Goal: Check status: Check status

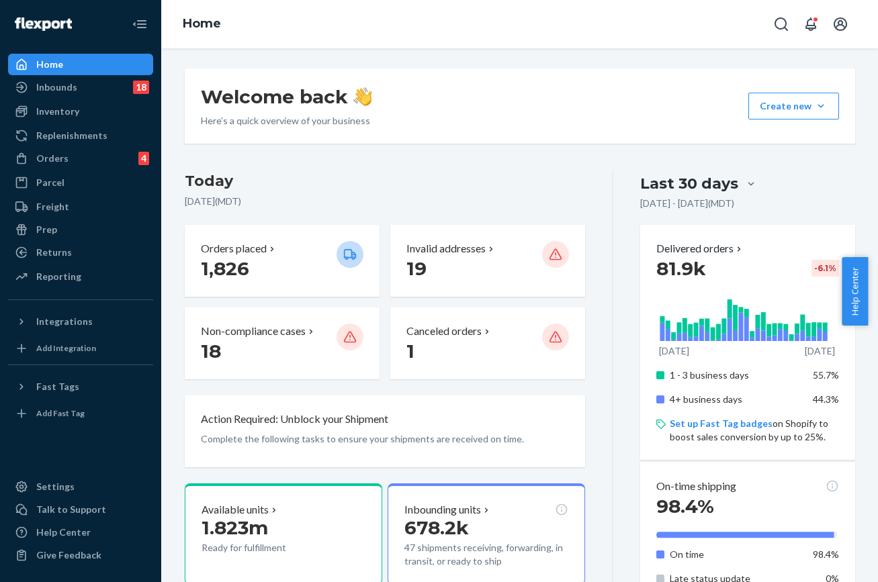
click at [705, 44] on div "Home" at bounding box center [519, 24] width 717 height 48
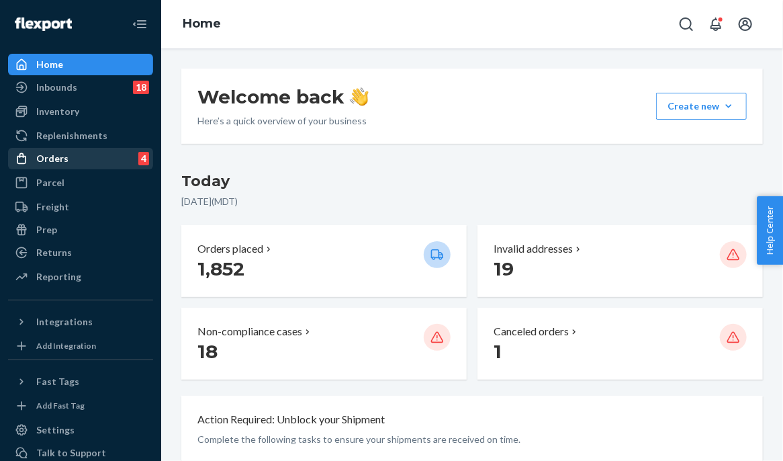
click at [73, 163] on div "Orders 4" at bounding box center [80, 158] width 142 height 19
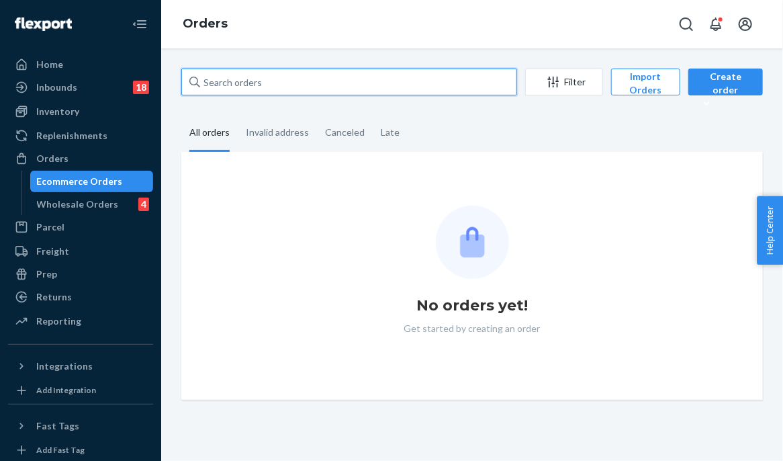
click at [303, 80] on input "text" at bounding box center [349, 82] width 336 height 27
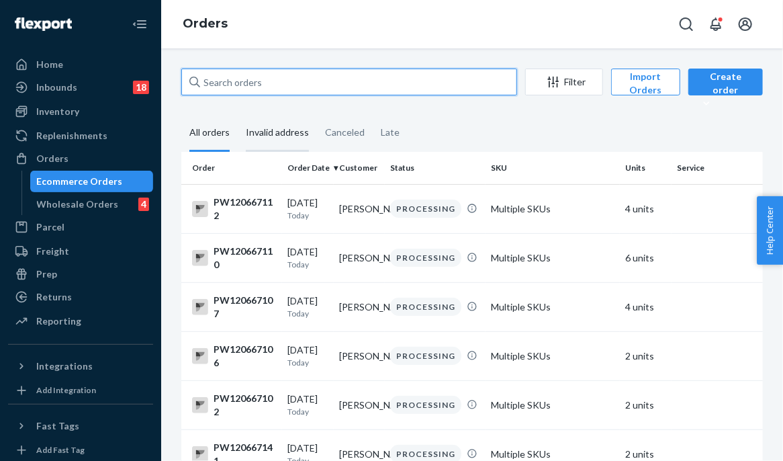
paste input "PW120138096"
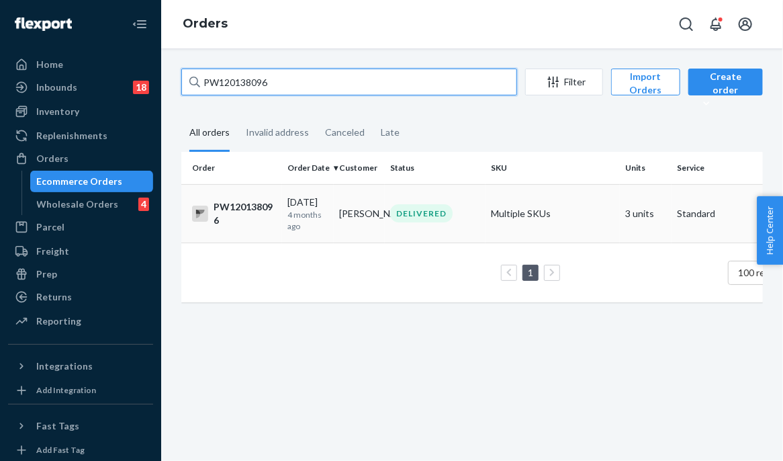
type input "PW120138096"
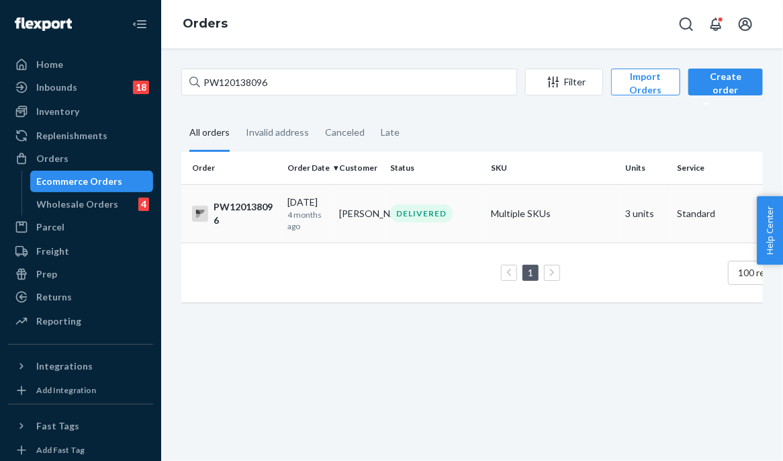
click at [305, 214] on p "4 months ago" at bounding box center [307, 220] width 41 height 23
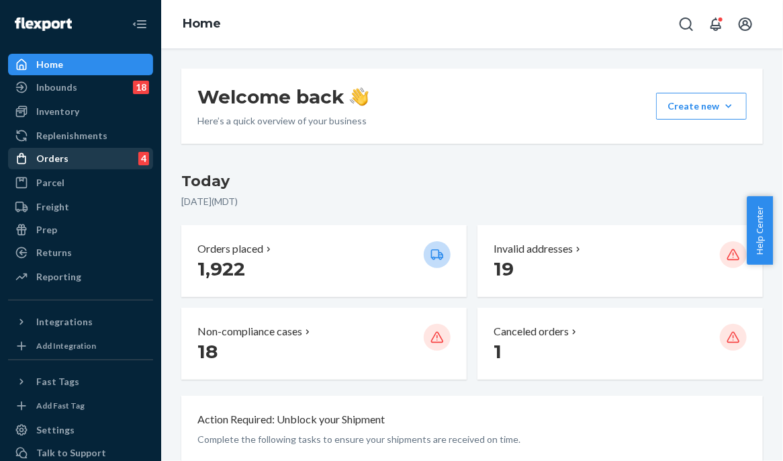
click at [89, 160] on div "Orders 4" at bounding box center [80, 158] width 142 height 19
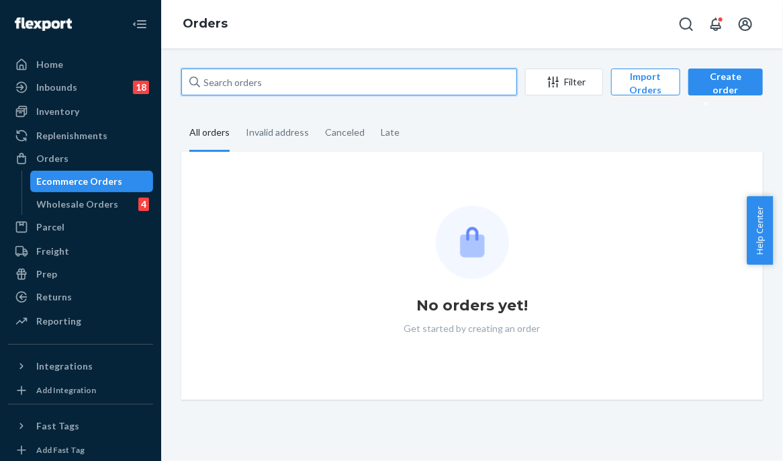
click at [320, 85] on input "text" at bounding box center [349, 82] width 336 height 27
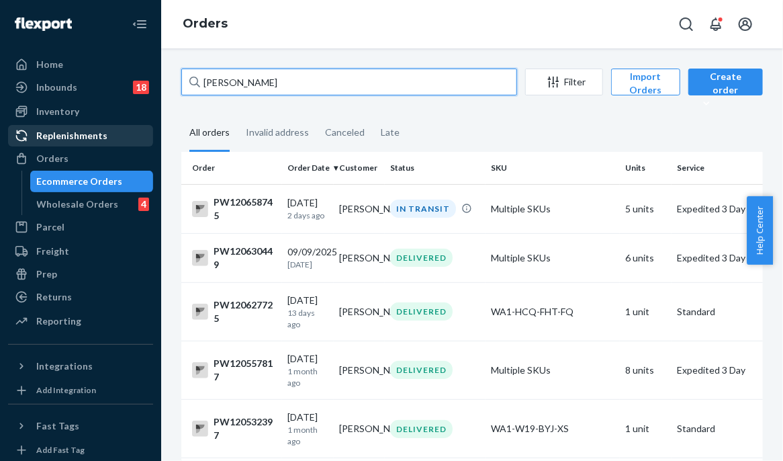
type input "[PERSON_NAME]"
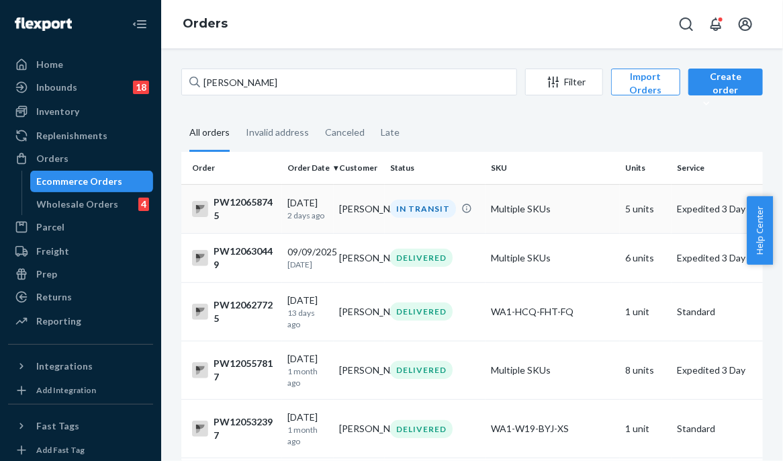
click at [349, 227] on td "[PERSON_NAME]" at bounding box center [360, 208] width 52 height 49
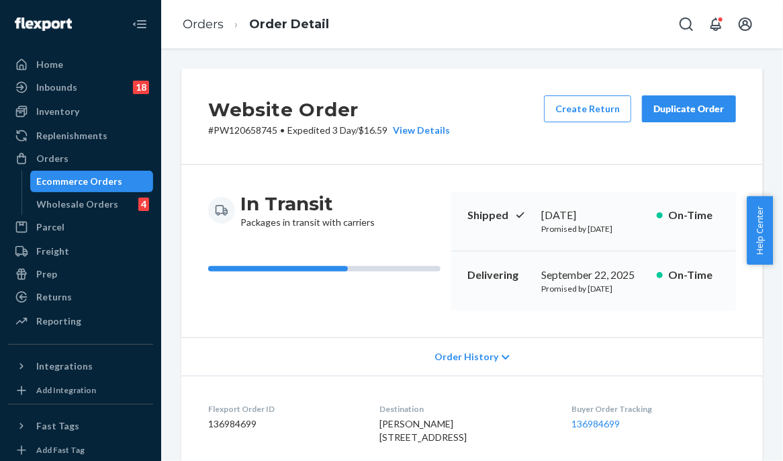
click at [185, 122] on div "Website Order # PW120658745 • Expedited 3 Day / $16.59 View Details Create Retu…" at bounding box center [472, 117] width 582 height 96
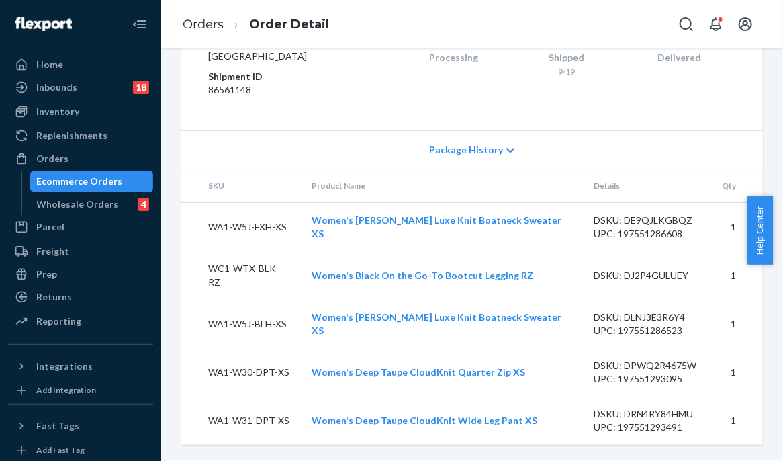
scroll to position [502, 0]
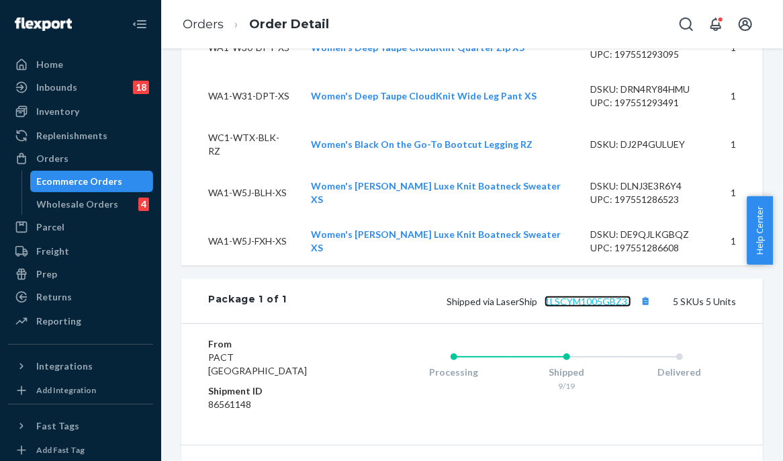
click at [613, 307] on link "1LSCYM1005GBZ3J" at bounding box center [588, 301] width 87 height 11
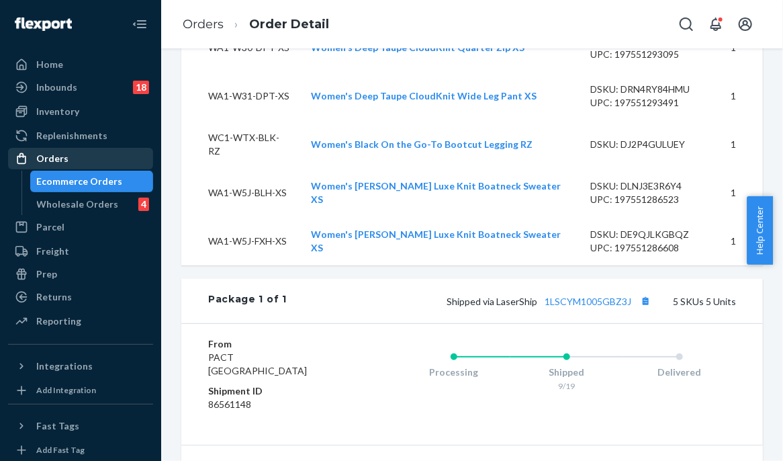
click at [55, 161] on div "Orders" at bounding box center [52, 158] width 32 height 13
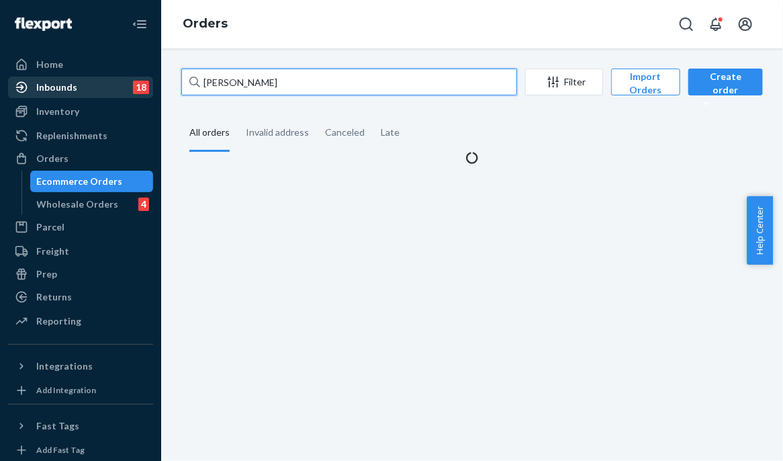
drag, startPoint x: 341, startPoint y: 88, endPoint x: 135, endPoint y: 79, distance: 206.4
click at [135, 79] on div "Home Inbounds 18 Shipping Plans Problems 18 Inventory Products Branded Packagin…" at bounding box center [391, 230] width 783 height 461
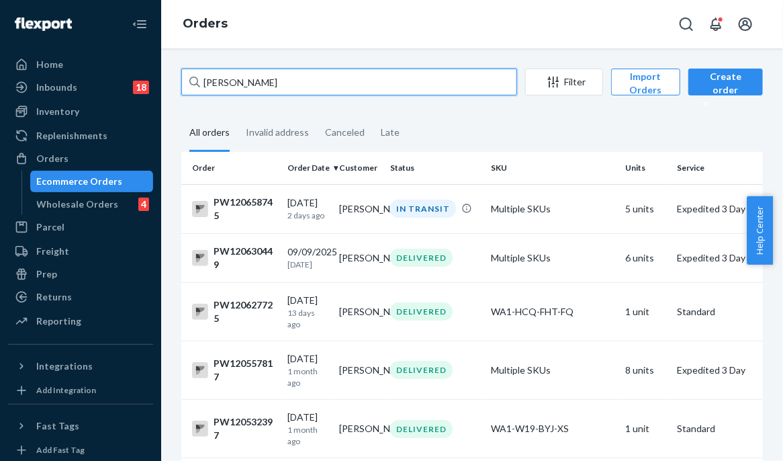
paste input "PW120596138"
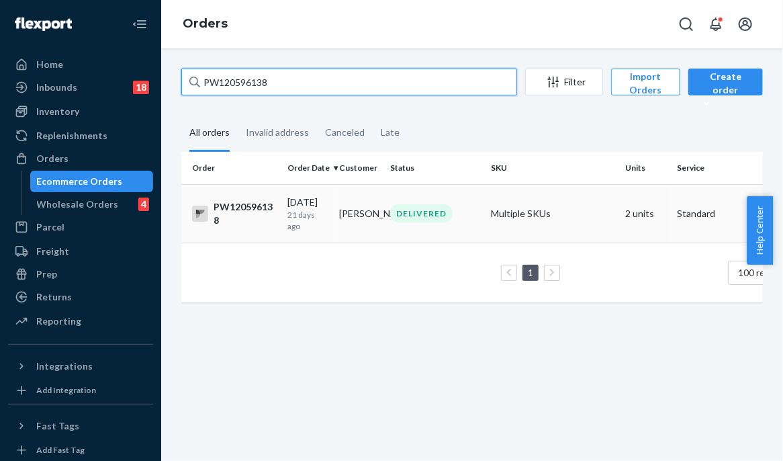
type input "PW120596138"
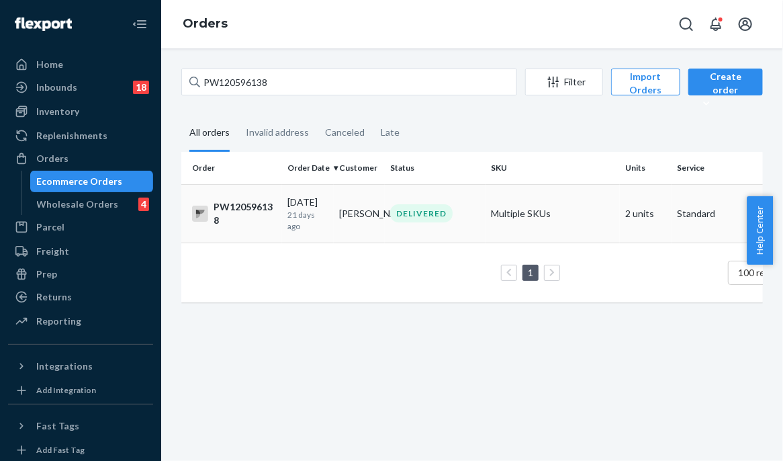
click at [416, 218] on div "DELIVERED" at bounding box center [421, 213] width 62 height 18
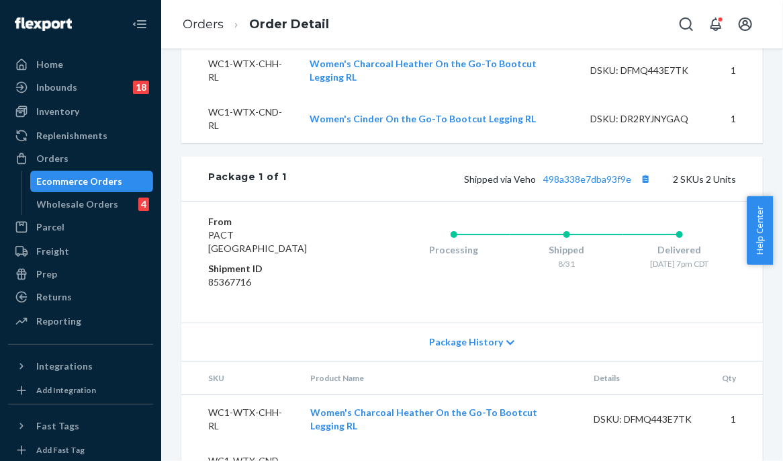
scroll to position [575, 0]
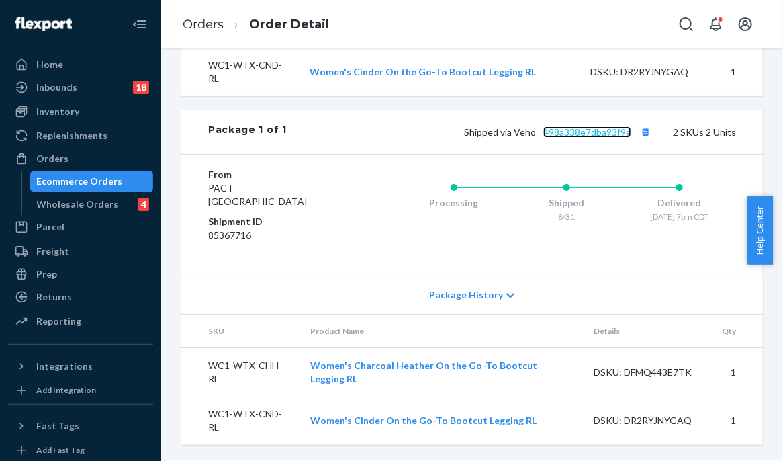
click at [569, 132] on link "498a338e7dba93f9e" at bounding box center [587, 131] width 88 height 11
click at [89, 152] on div "Orders" at bounding box center [80, 158] width 142 height 19
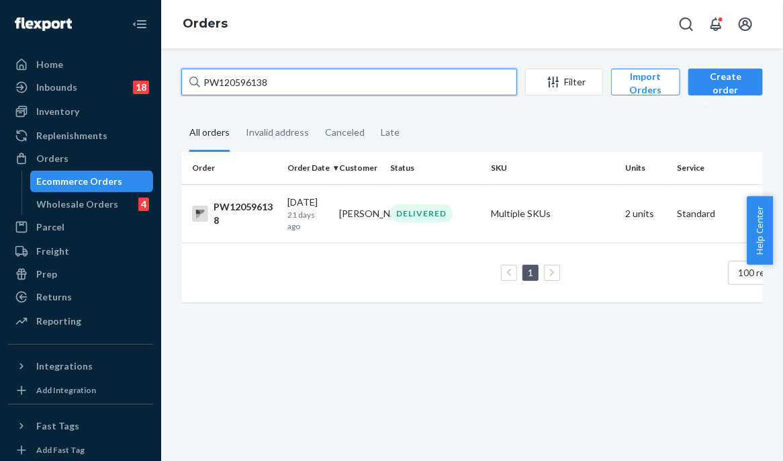
drag, startPoint x: 289, startPoint y: 75, endPoint x: 150, endPoint y: 73, distance: 139.1
click at [150, 73] on div "Home Inbounds 18 Shipping Plans Problems 18 Inventory Products Branded Packagin…" at bounding box center [391, 230] width 783 height 461
paste input "PW120605767"
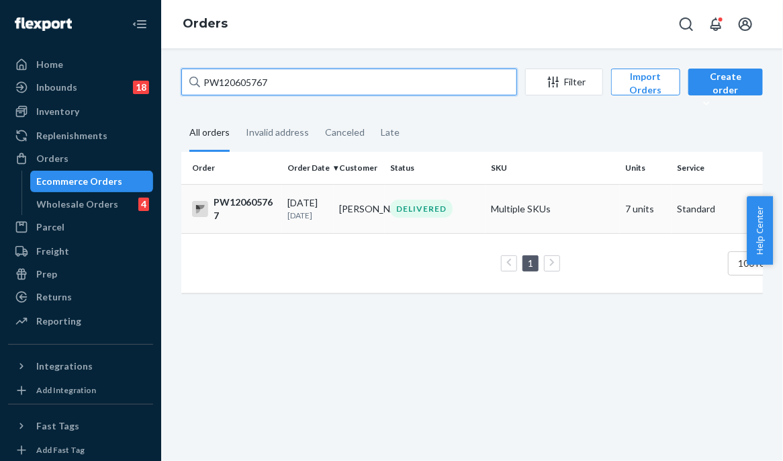
type input "PW120605767"
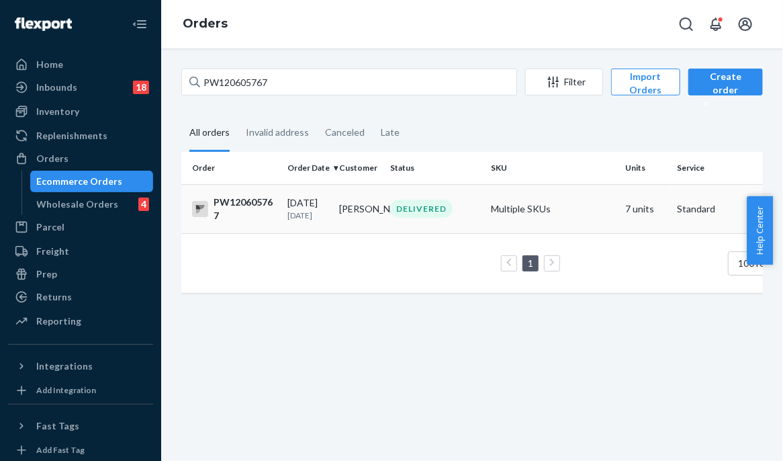
click at [359, 222] on td "[PERSON_NAME]" at bounding box center [360, 208] width 52 height 49
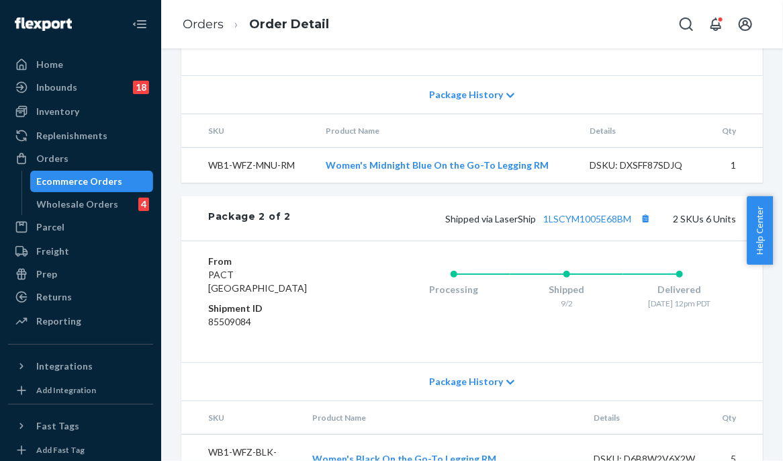
scroll to position [883, 0]
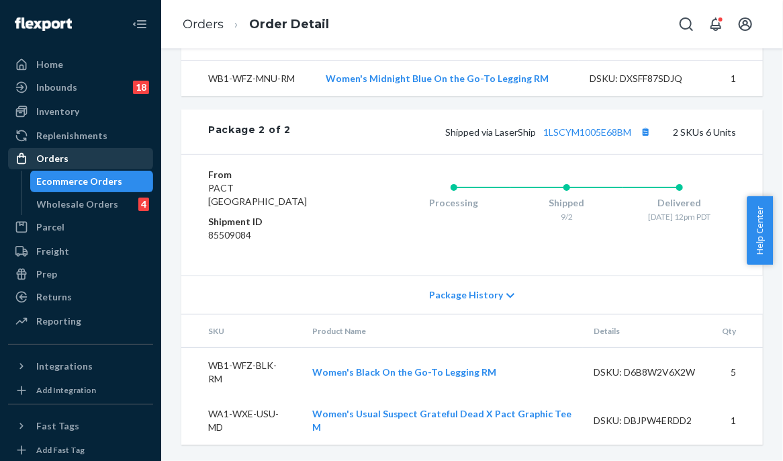
click at [102, 153] on div "Orders" at bounding box center [80, 158] width 142 height 19
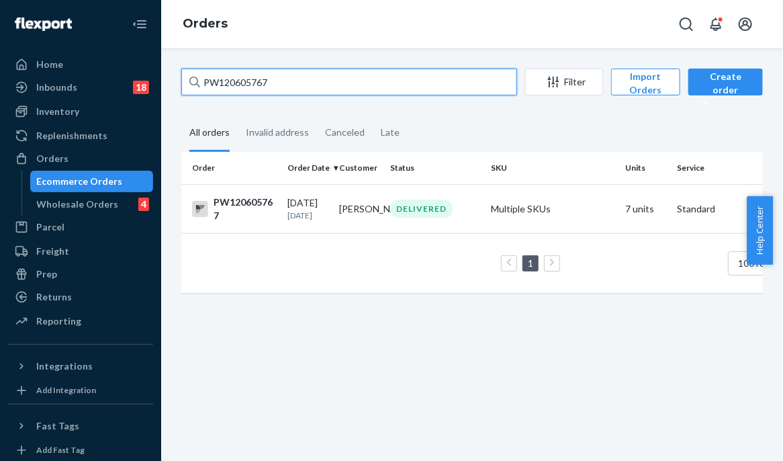
drag, startPoint x: 298, startPoint y: 83, endPoint x: 159, endPoint y: 81, distance: 139.1
click at [159, 81] on div "Home Inbounds 18 Shipping Plans Problems 18 Inventory Products Branded Packagin…" at bounding box center [391, 230] width 783 height 461
paste input "PW120643736"
type input "PW120643736"
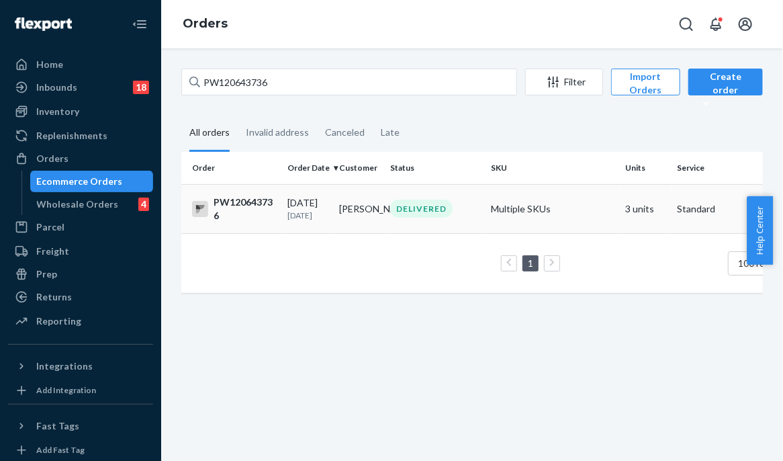
click at [368, 202] on td "[PERSON_NAME]" at bounding box center [360, 208] width 52 height 49
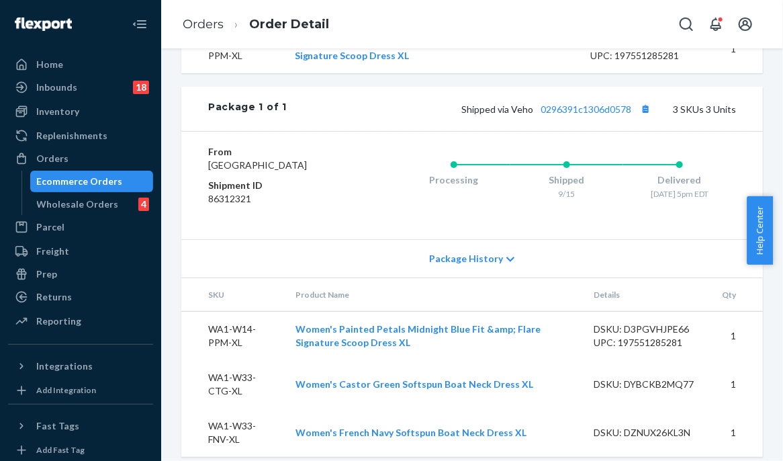
scroll to position [672, 0]
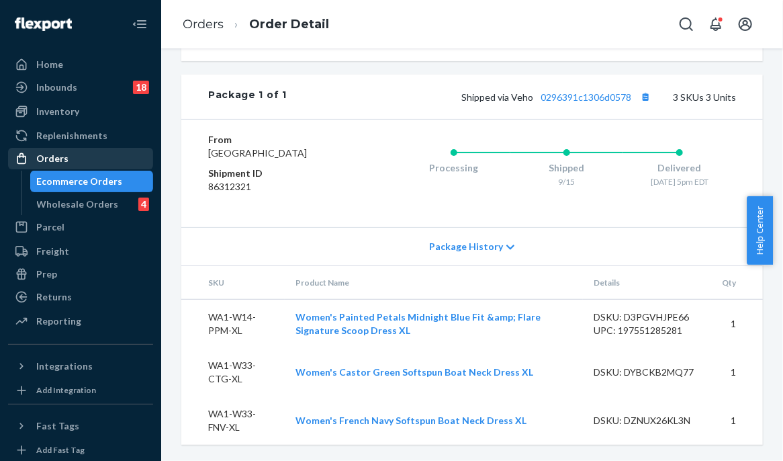
click at [120, 150] on div "Orders" at bounding box center [80, 158] width 142 height 19
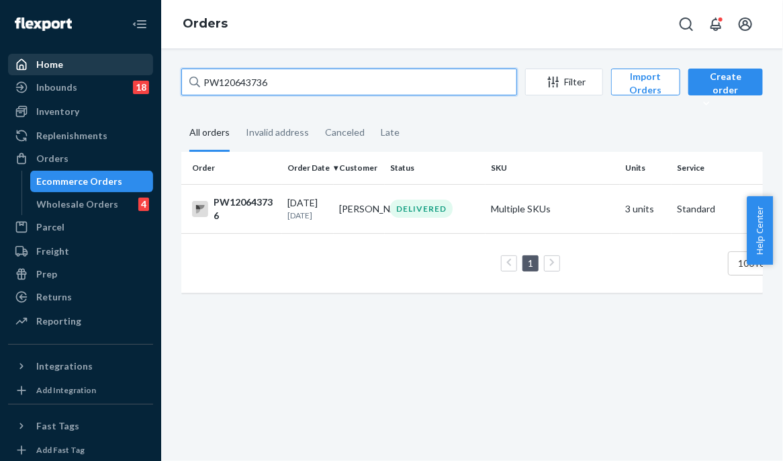
drag, startPoint x: 239, startPoint y: 66, endPoint x: 134, endPoint y: 75, distance: 105.1
click at [134, 75] on div "Home Inbounds 18 Shipping Plans Problems 18 Inventory Products Branded Packagin…" at bounding box center [391, 230] width 783 height 461
paste input "38351"
type input "PW120638351"
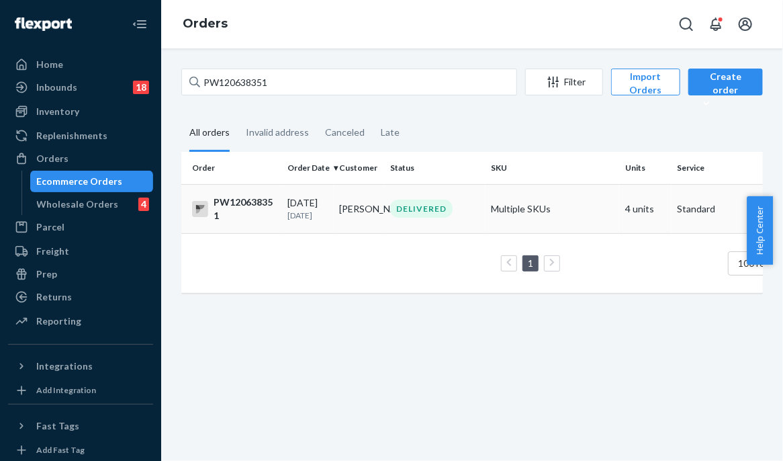
click at [389, 219] on td "DELIVERED" at bounding box center [435, 208] width 101 height 49
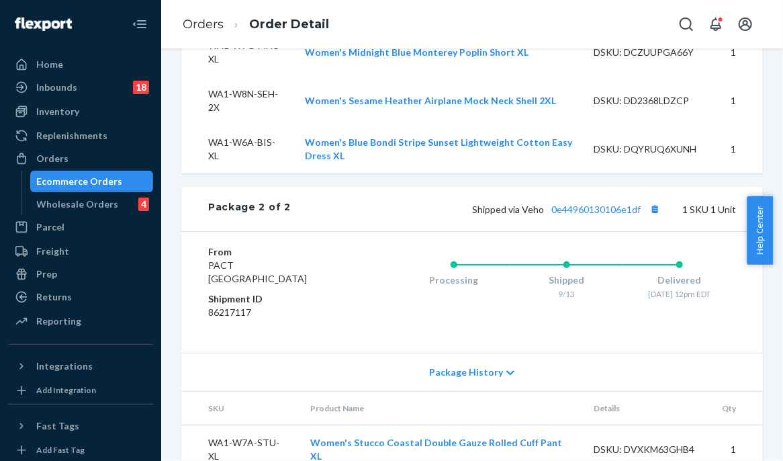
scroll to position [1006, 0]
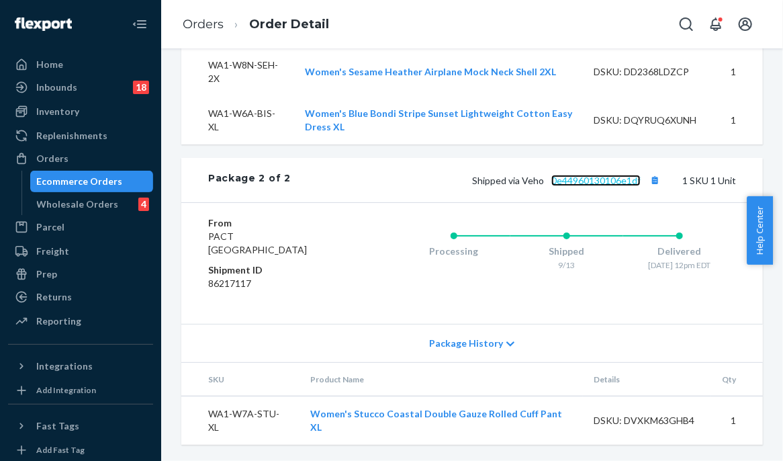
click at [588, 186] on link "0e44960130106e1df" at bounding box center [595, 180] width 89 height 11
click at [94, 171] on li "Ecommerce Orders" at bounding box center [92, 181] width 124 height 21
click at [94, 156] on div "Orders" at bounding box center [80, 158] width 142 height 19
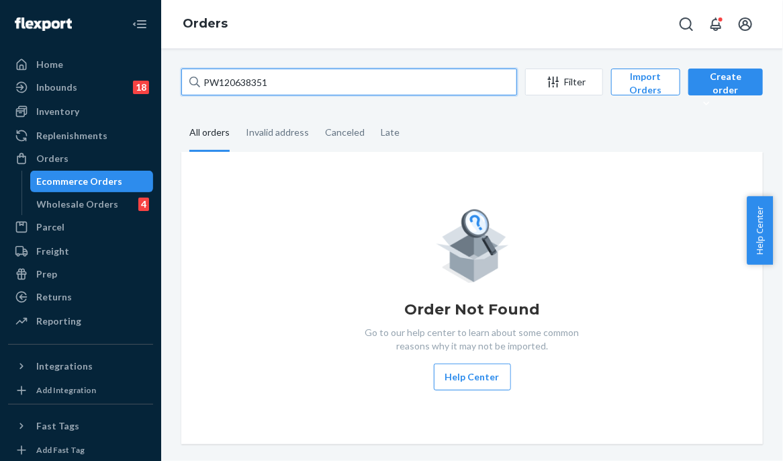
click at [163, 78] on div "PW120638351 Filter Import Orders Create order Ecommerce order Removal order All…" at bounding box center [472, 254] width 622 height 412
paste input "18545"
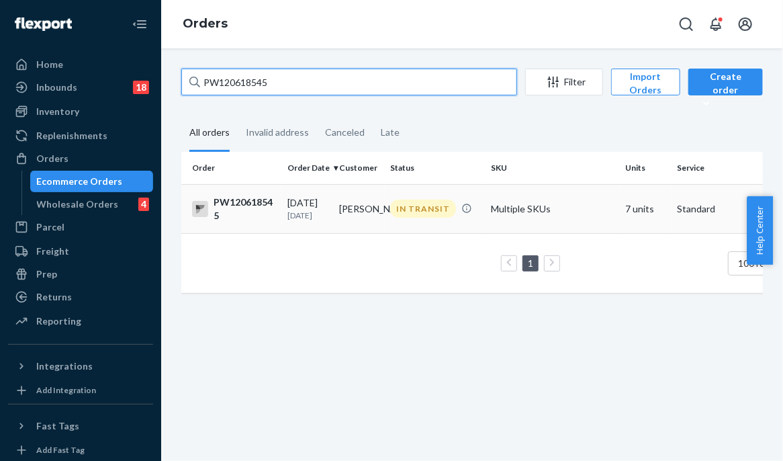
type input "PW120618545"
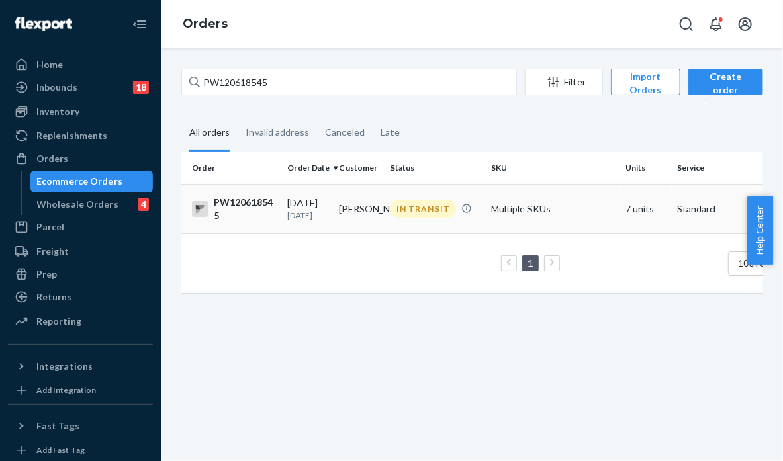
click at [359, 216] on td "[PERSON_NAME]" at bounding box center [360, 208] width 52 height 49
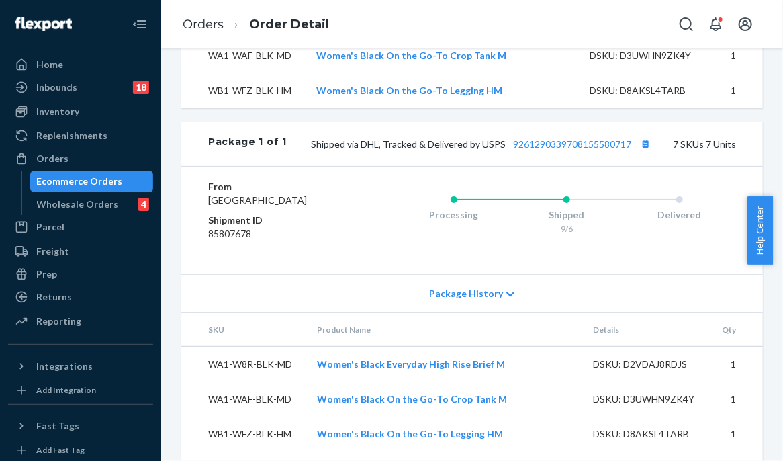
scroll to position [672, 0]
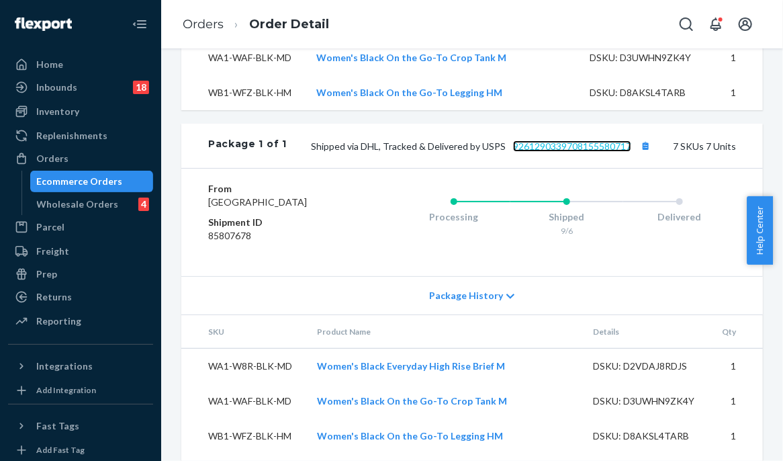
click at [559, 152] on link "9261290339708155580717" at bounding box center [572, 145] width 118 height 11
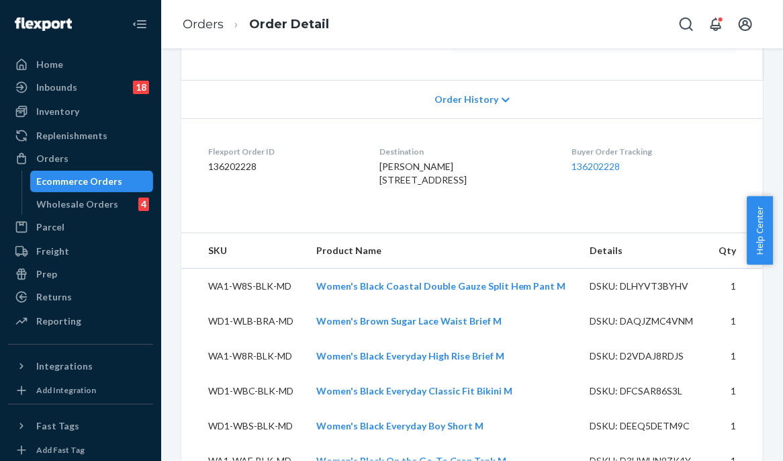
scroll to position [0, 0]
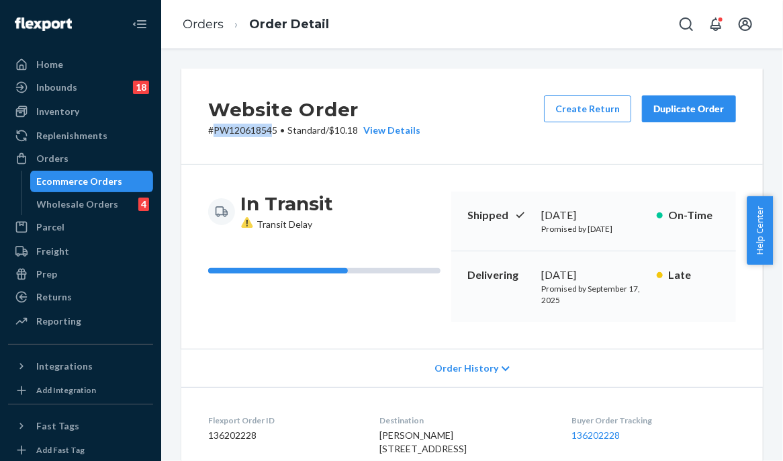
drag, startPoint x: 275, startPoint y: 134, endPoint x: 213, endPoint y: 128, distance: 62.1
click at [213, 128] on p "# PW120618545 • Standard / $10.18 View Details" at bounding box center [314, 130] width 212 height 13
drag, startPoint x: 214, startPoint y: 128, endPoint x: 279, endPoint y: 130, distance: 65.9
click at [279, 130] on p "# PW120618545 • Standard / $10.18 View Details" at bounding box center [314, 130] width 212 height 13
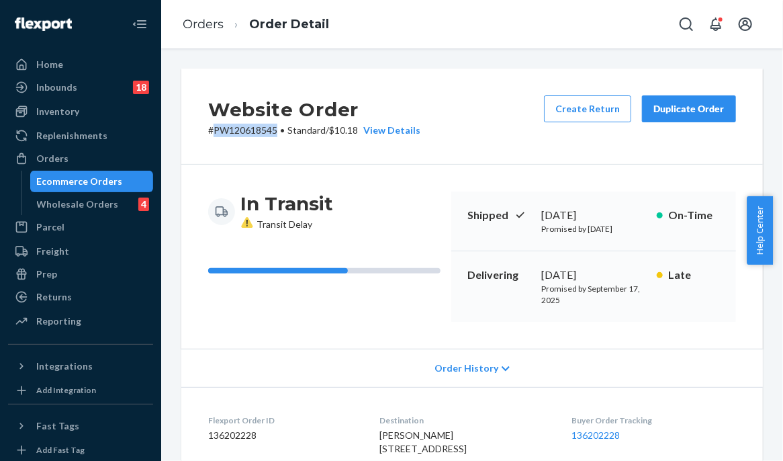
copy p "PW120618545"
drag, startPoint x: 87, startPoint y: 159, endPoint x: 162, endPoint y: 171, distance: 76.3
click at [87, 158] on div "Orders" at bounding box center [80, 158] width 142 height 19
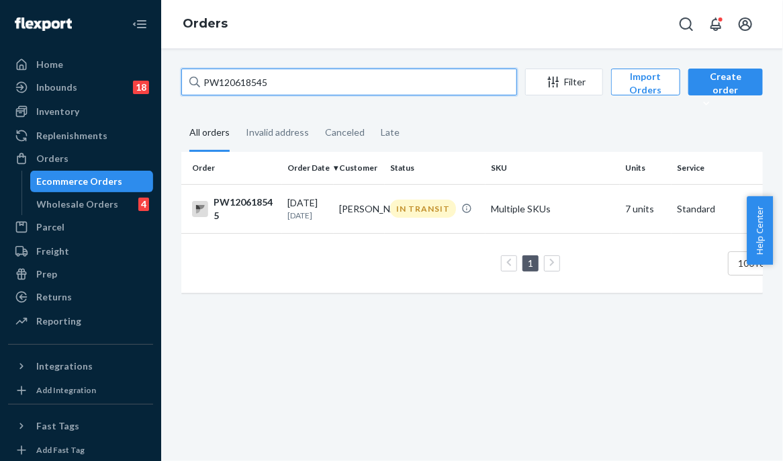
drag, startPoint x: 287, startPoint y: 89, endPoint x: 167, endPoint y: 87, distance: 120.2
click at [167, 87] on div "PW120618545 Filter Import Orders Create order Ecommerce order Removal order All…" at bounding box center [472, 254] width 622 height 412
paste input "44926"
type input "PW120644926"
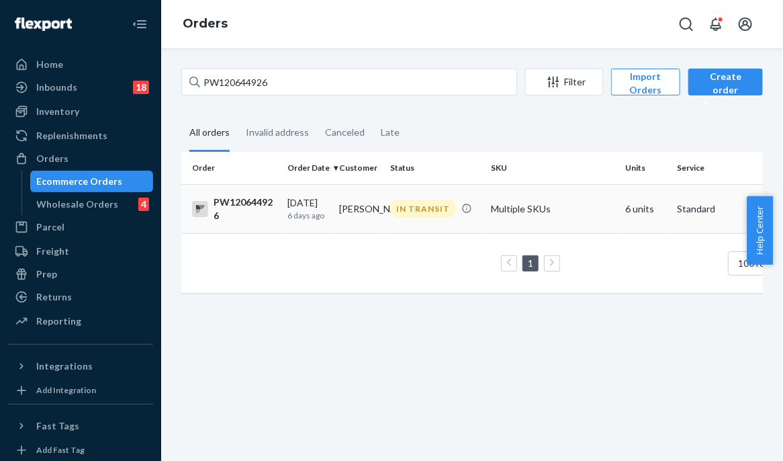
click at [393, 214] on div "IN TRANSIT" at bounding box center [423, 208] width 66 height 18
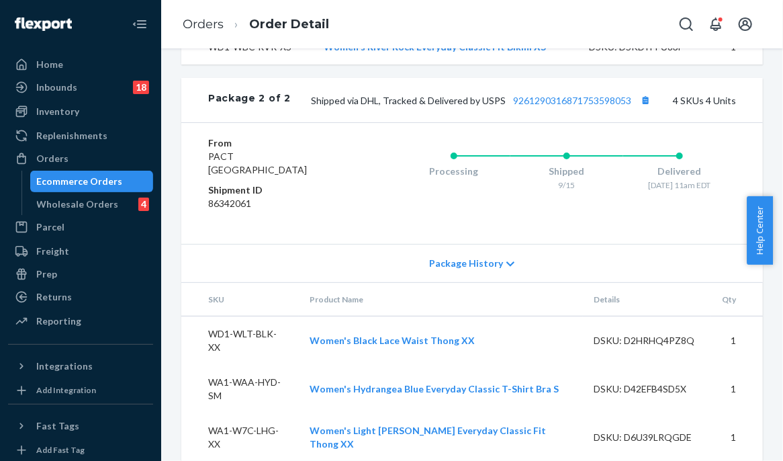
scroll to position [1106, 0]
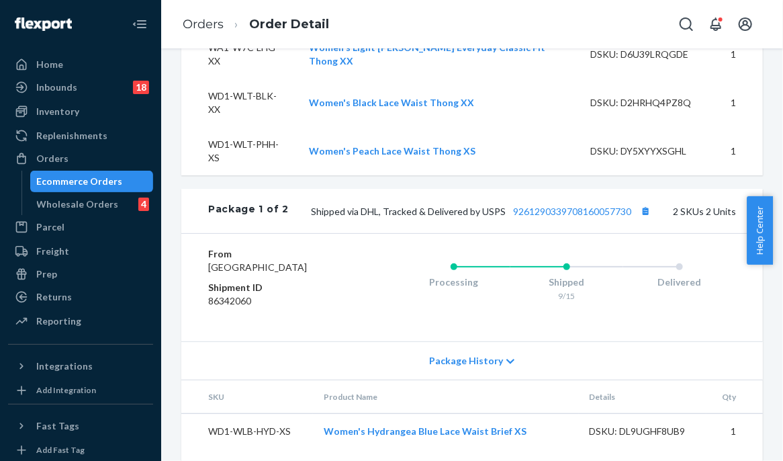
scroll to position [568, 0]
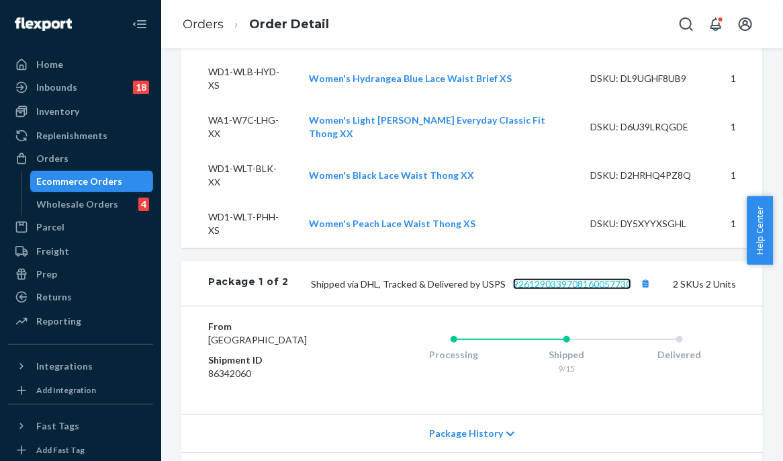
click at [577, 278] on link "9261290339708160057730" at bounding box center [572, 283] width 118 height 11
